Goal: Task Accomplishment & Management: Use online tool/utility

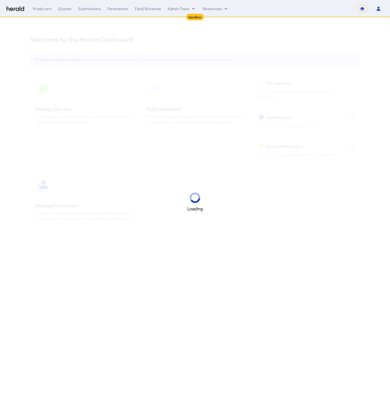
select select "*******"
select select "pfm_2v8p_herald_api"
click at [360, 9] on select "**********" at bounding box center [361, 9] width 9 height 8
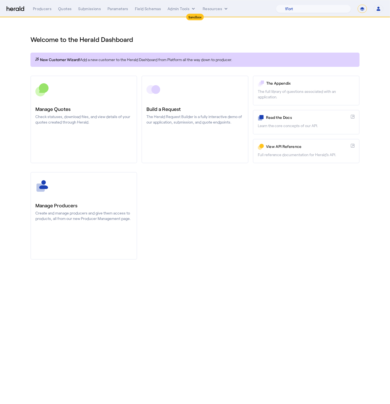
select select "**********"
click at [357, 5] on select "**********" at bounding box center [361, 9] width 9 height 8
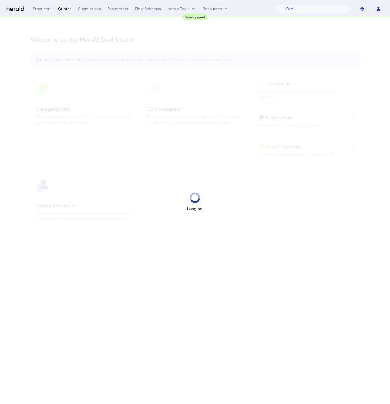
click at [64, 7] on div "Quotes" at bounding box center [64, 8] width 13 height 5
select select "pfm_2v8p_herald_api"
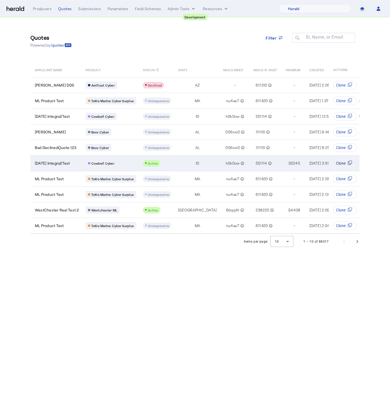
click at [348, 162] on icon "Table view of all quotes submitted by your platform" at bounding box center [349, 163] width 3 height 3
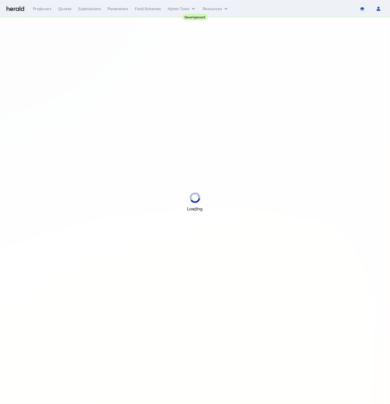
select select "pfm_2v8p_herald_api"
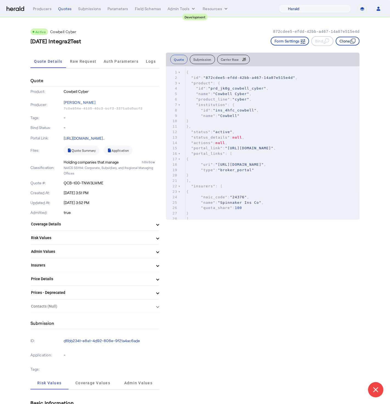
click at [348, 40] on button "Clone" at bounding box center [347, 41] width 24 height 9
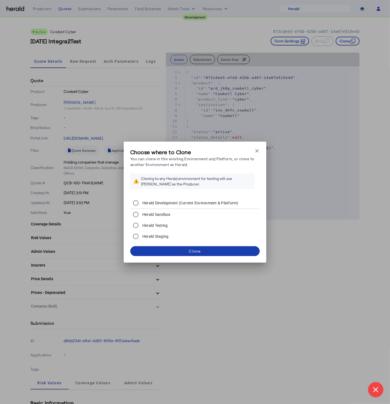
click at [197, 255] on span at bounding box center [194, 251] width 129 height 13
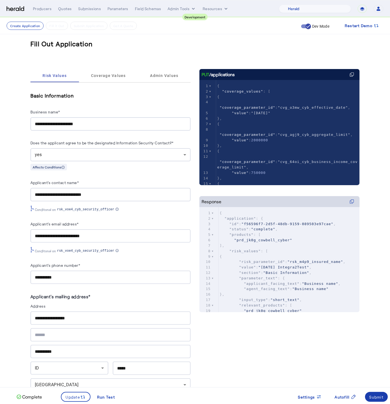
click at [379, 399] on div "Submit" at bounding box center [376, 397] width 14 height 6
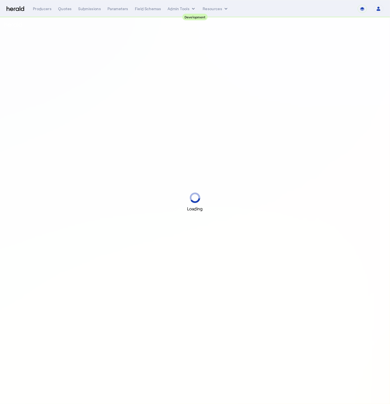
select select "pfm_2v8p_herald_api"
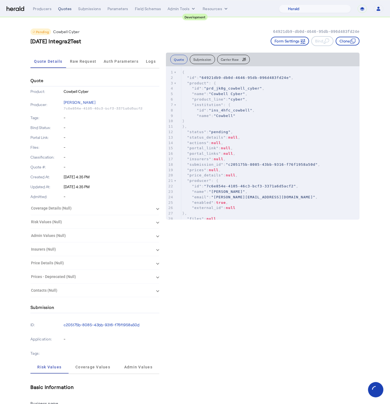
click at [67, 10] on div "Quotes" at bounding box center [64, 8] width 13 height 5
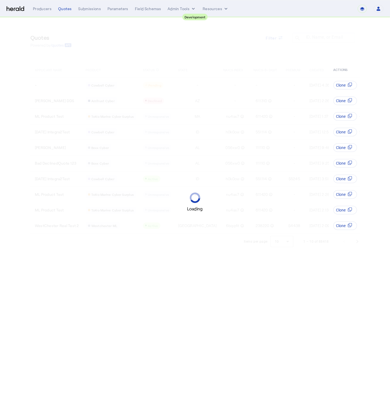
select select "pfm_2v8p_herald_api"
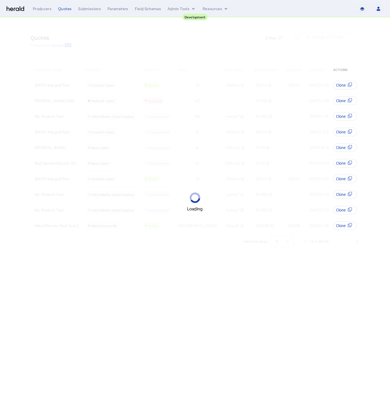
select select "pfm_2v8p_herald_api"
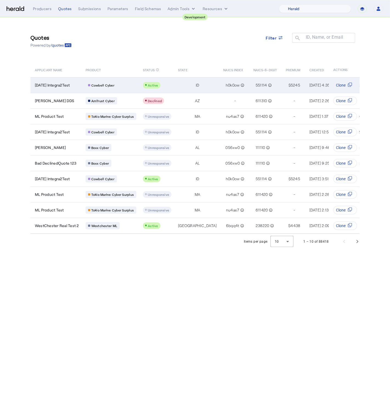
click at [190, 82] on td "ID" at bounding box center [195, 85] width 45 height 16
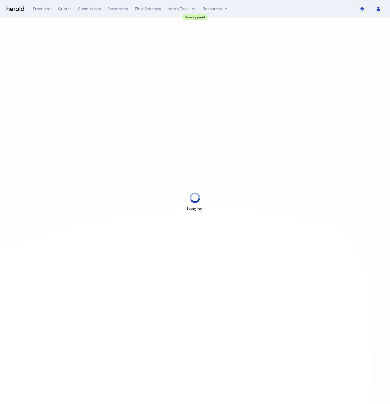
select select "pfm_2v8p_herald_api"
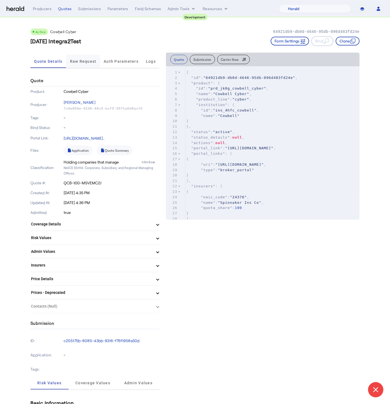
click at [84, 63] on span "Raw Request" at bounding box center [83, 61] width 27 height 13
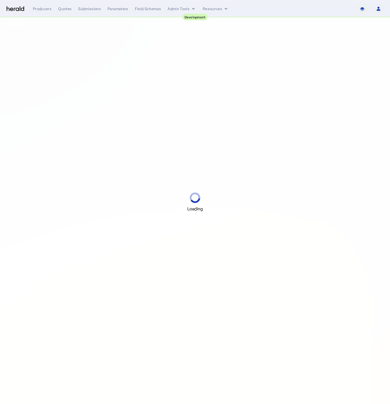
select select "pfm_2v8p_herald_api"
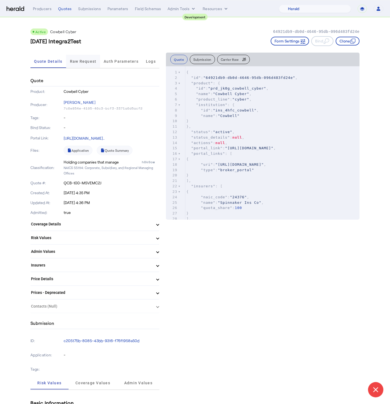
click at [87, 60] on span "Raw Request" at bounding box center [83, 61] width 27 height 4
